Goal: Transaction & Acquisition: Download file/media

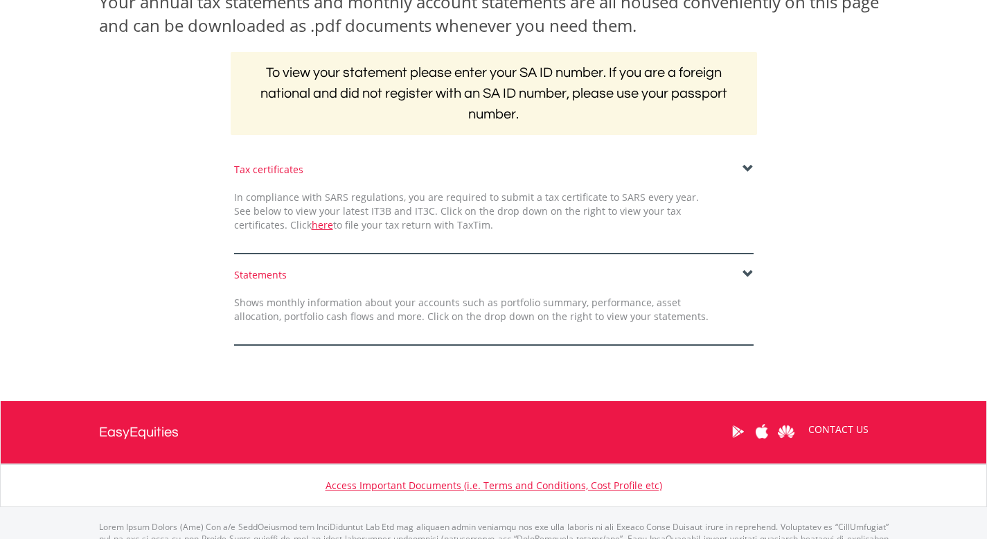
scroll to position [229, 0]
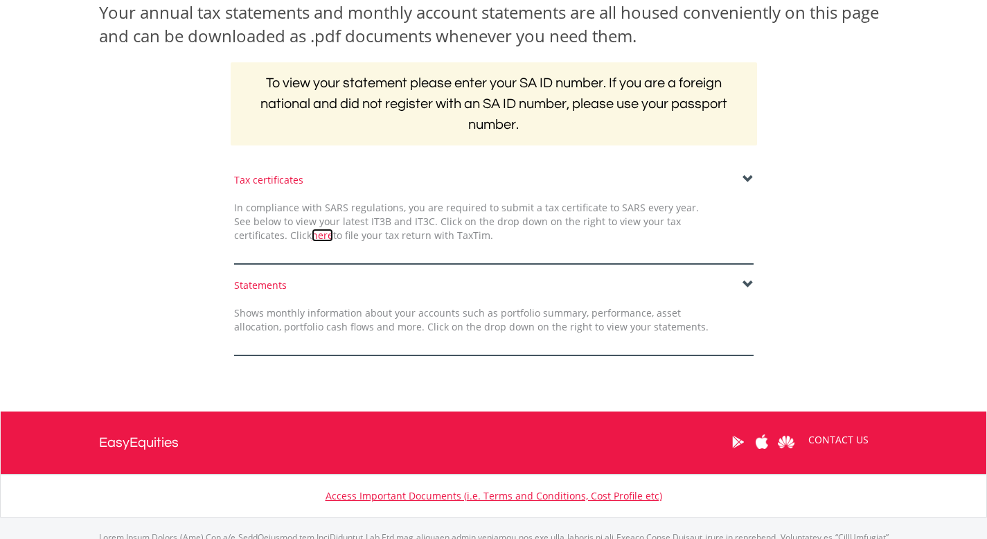
click at [312, 235] on link "here" at bounding box center [322, 234] width 21 height 13
drag, startPoint x: 758, startPoint y: 178, endPoint x: 748, endPoint y: 178, distance: 10.4
click at [748, 178] on div "Tax certificates In compliance with SARS regulations, you are required to submi…" at bounding box center [494, 218] width 540 height 91
click at [748, 178] on span at bounding box center [747, 179] width 11 height 11
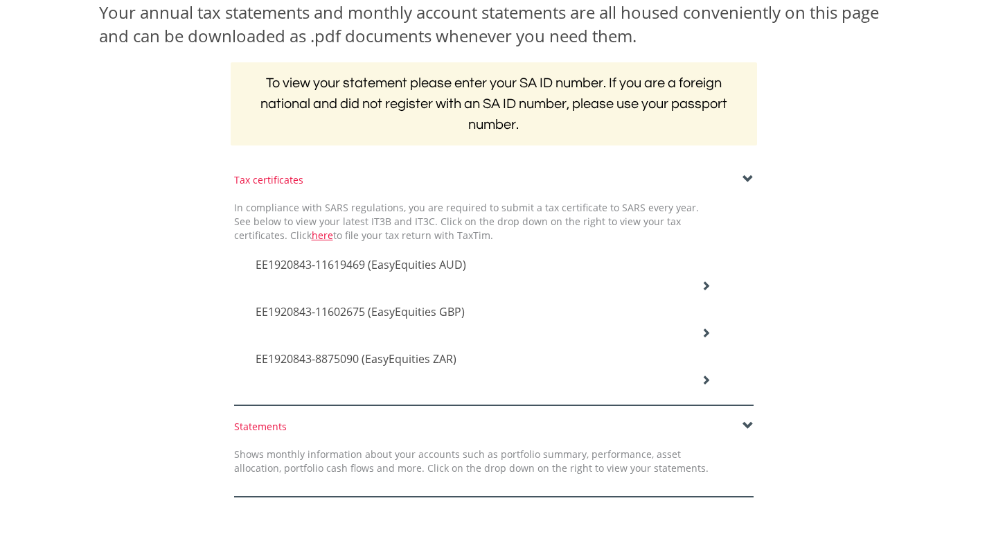
click at [703, 284] on icon at bounding box center [706, 285] width 10 height 10
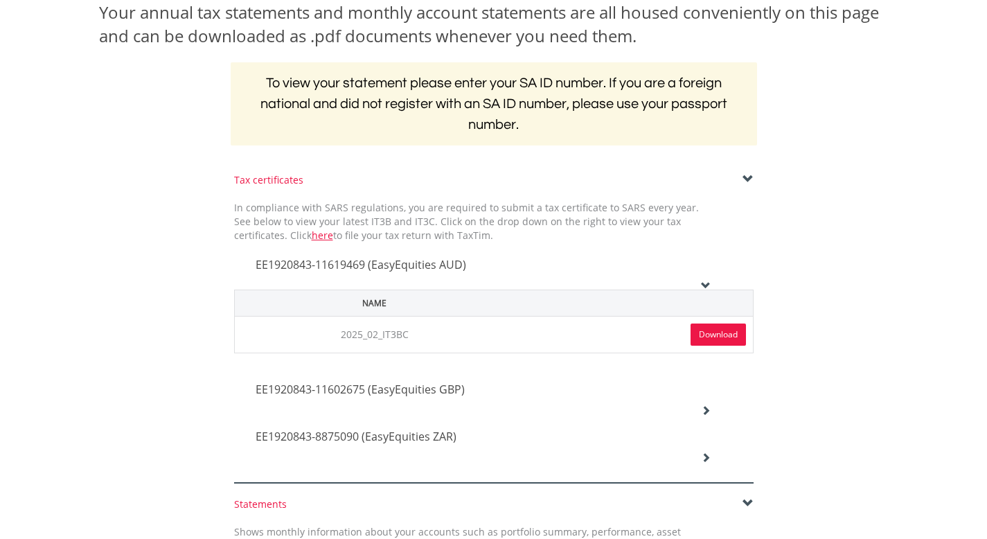
click at [705, 345] on td "Download" at bounding box center [633, 334] width 238 height 37
click at [705, 336] on link "Download" at bounding box center [717, 334] width 55 height 22
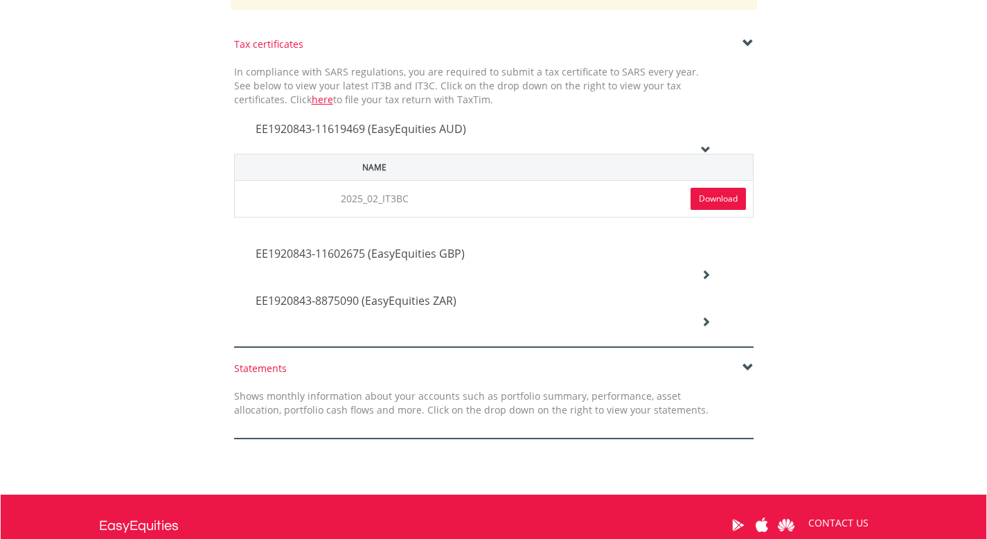
scroll to position [376, 0]
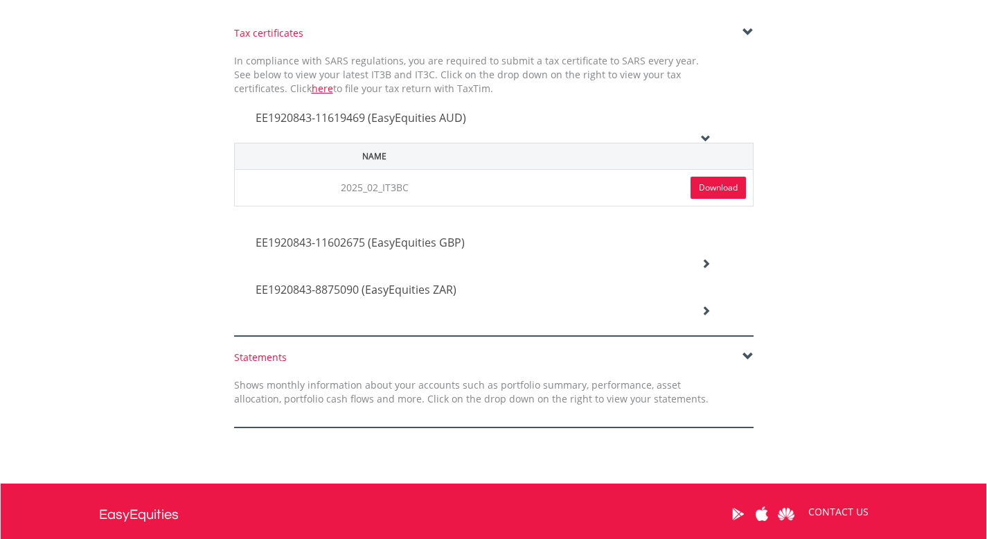
click at [745, 351] on span at bounding box center [747, 356] width 11 height 11
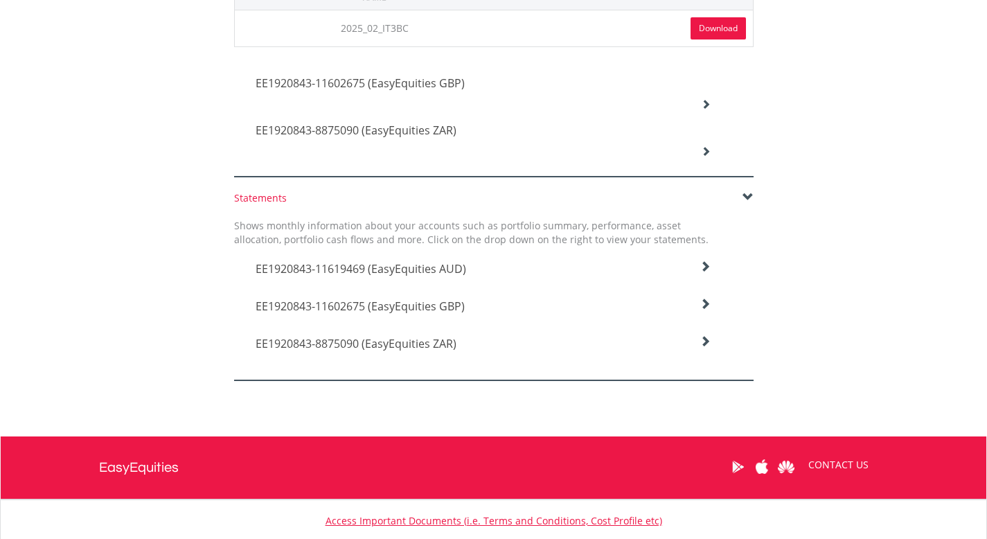
scroll to position [536, 0]
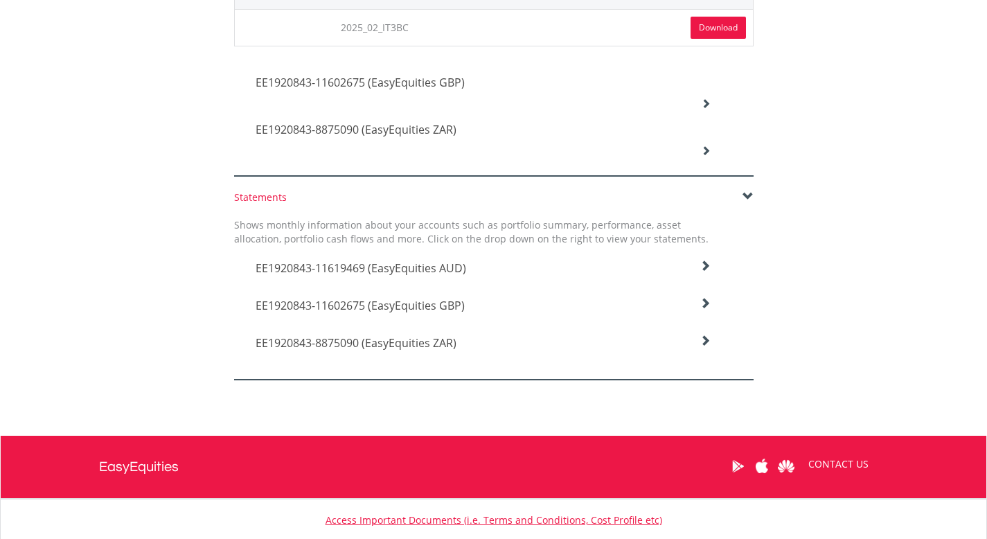
click at [699, 263] on icon at bounding box center [704, 265] width 11 height 11
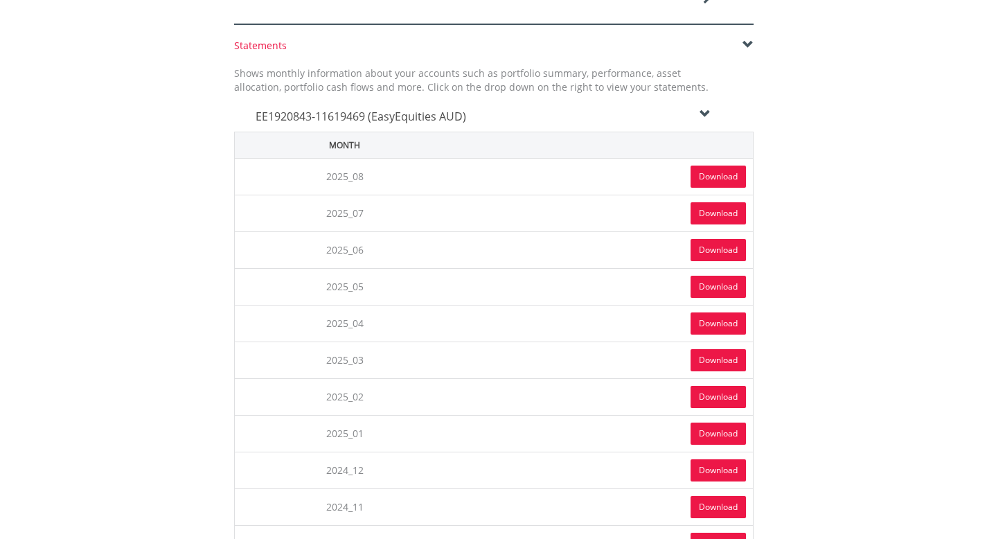
scroll to position [679, 0]
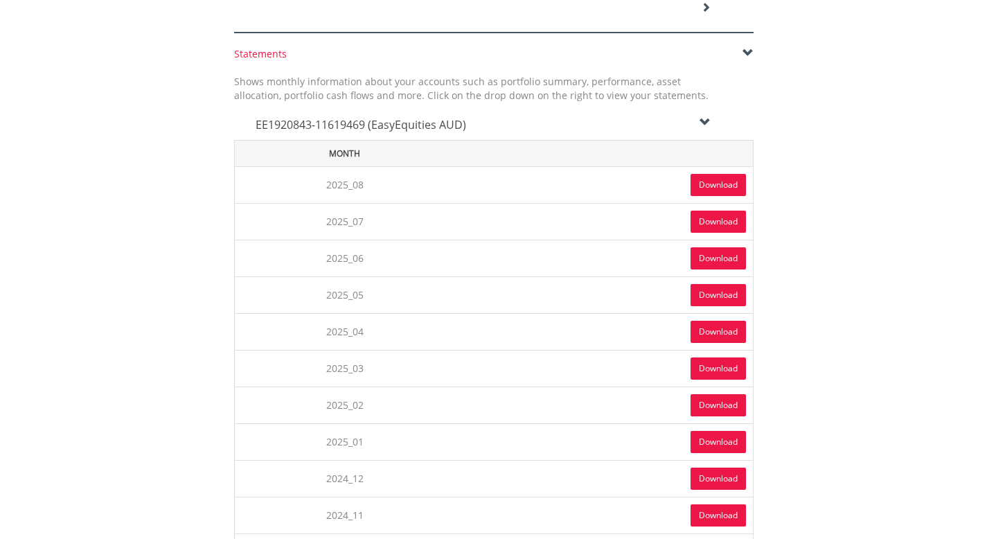
click at [701, 255] on link "Download" at bounding box center [717, 258] width 55 height 22
click at [704, 117] on icon at bounding box center [704, 122] width 11 height 11
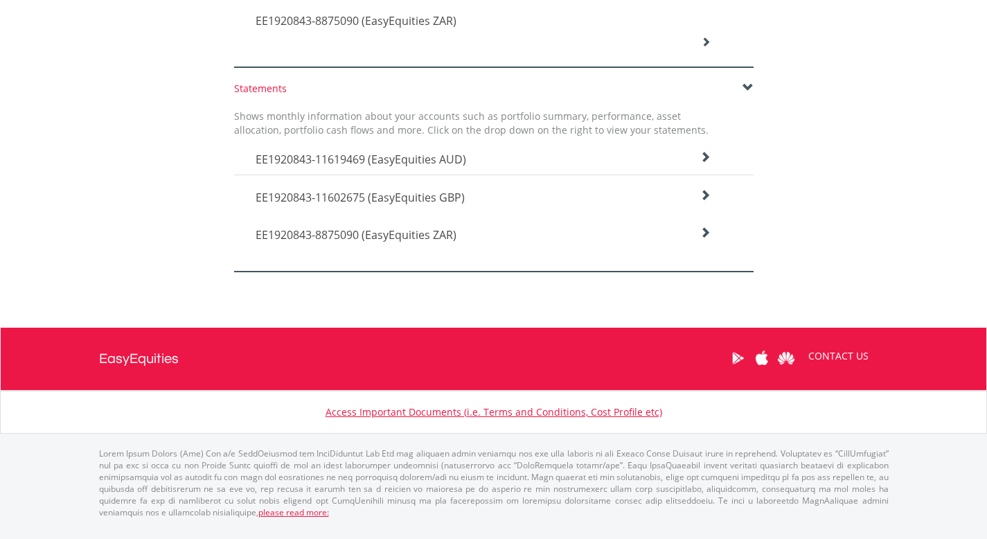
scroll to position [632, 0]
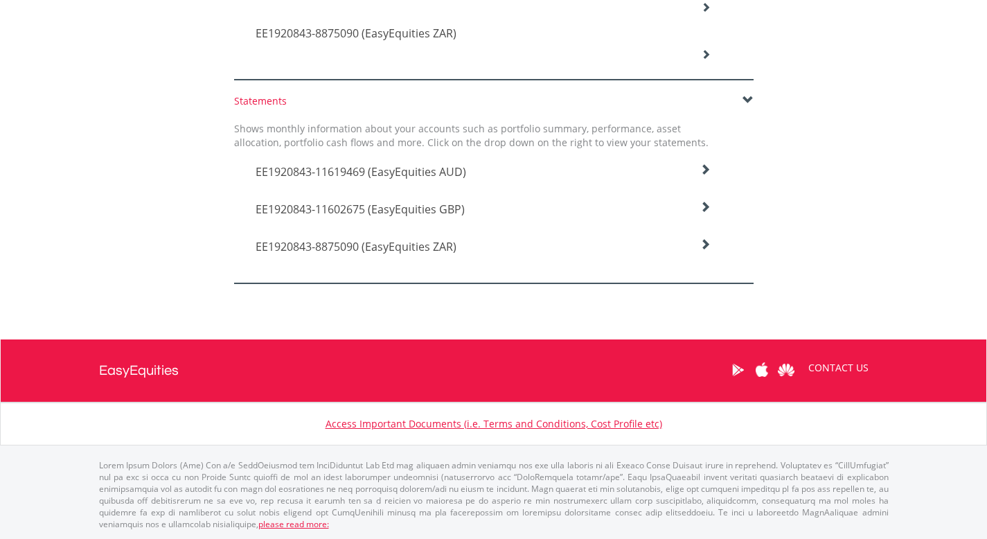
click at [704, 208] on icon at bounding box center [704, 206] width 11 height 11
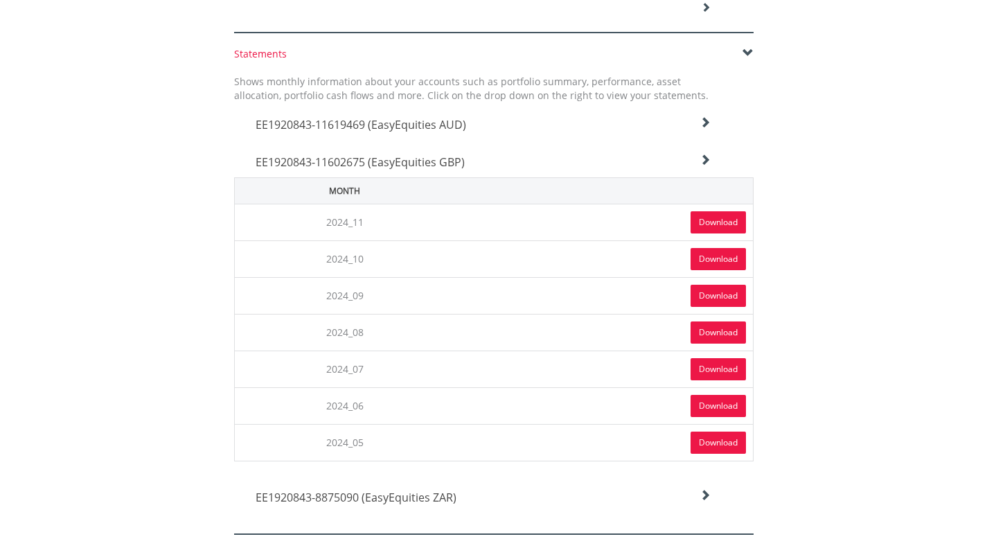
click at [705, 161] on icon at bounding box center [704, 159] width 11 height 11
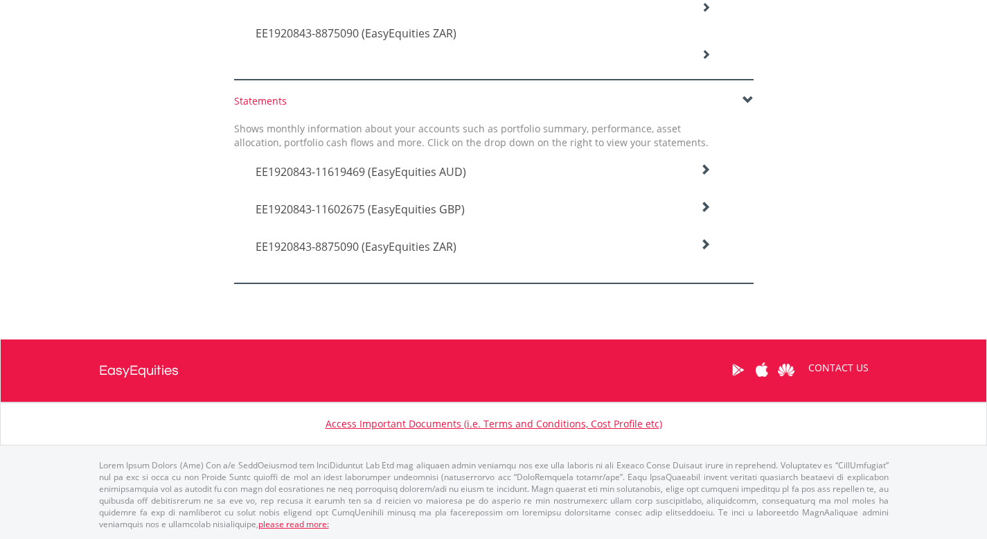
click at [699, 247] on icon at bounding box center [704, 244] width 11 height 11
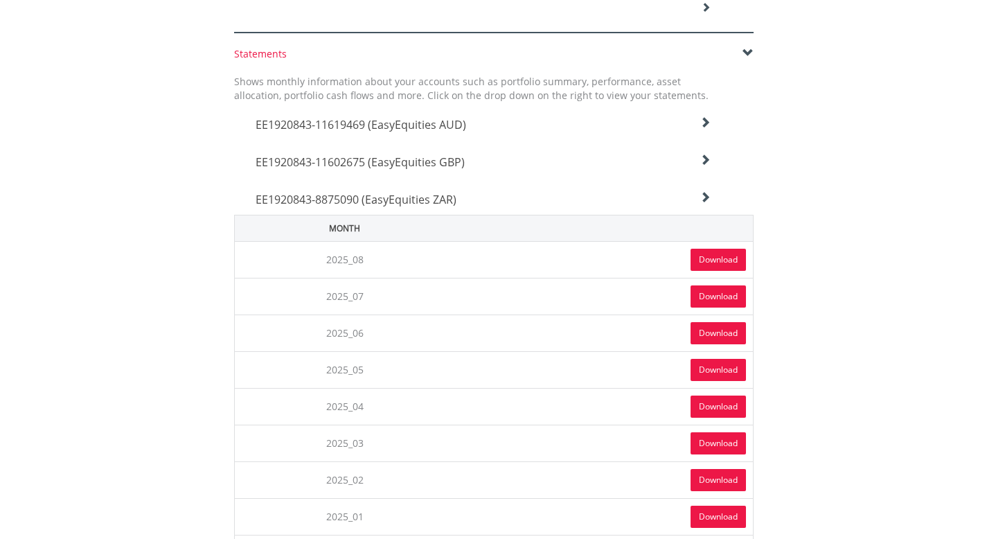
click at [708, 333] on link "Download" at bounding box center [717, 333] width 55 height 22
